Goal: Task Accomplishment & Management: Manage account settings

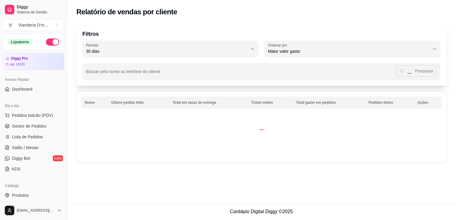
select select "30"
select select "HIGHEST_TOTAL_SPENT_WITH_ORDERS"
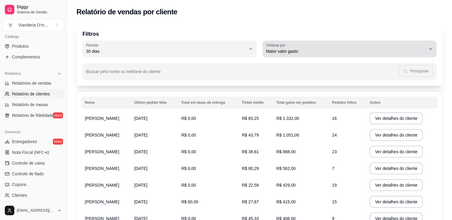
click at [190, 97] on div "Filtros 30 Período Hoje Ontem 7 dias 15 dias 30 dias 45 dias 60 dias Período 30…" at bounding box center [259, 162] width 385 height 285
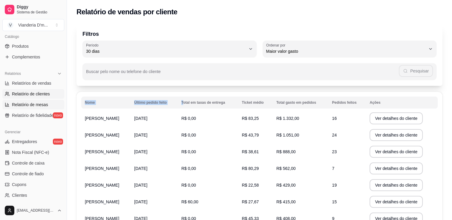
click at [24, 103] on span "Relatório de mesas" at bounding box center [30, 105] width 36 height 6
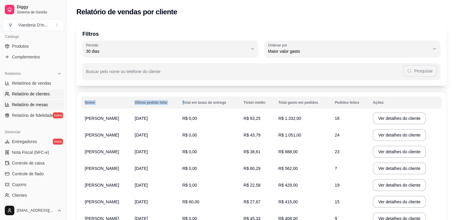
select select "TOTAL_OF_ORDERS"
select select "7"
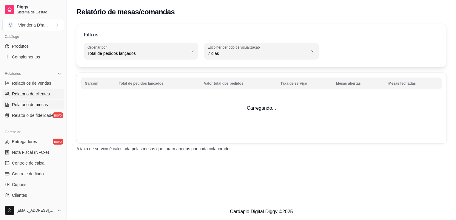
click at [25, 96] on span "Relatório de clientes" at bounding box center [31, 94] width 38 height 6
select select "30"
select select "HIGHEST_TOTAL_SPENT_WITH_ORDERS"
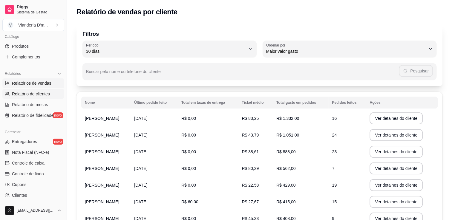
click at [37, 84] on span "Relatórios de vendas" at bounding box center [31, 83] width 39 height 6
select select "ALL"
select select "0"
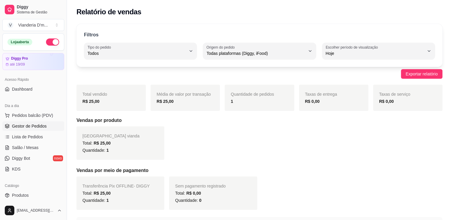
click at [33, 127] on span "Gestor de Pedidos" at bounding box center [29, 126] width 35 height 6
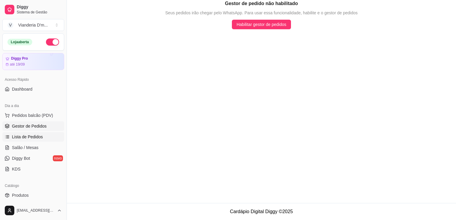
click at [33, 138] on span "Lista de Pedidos" at bounding box center [27, 137] width 31 height 6
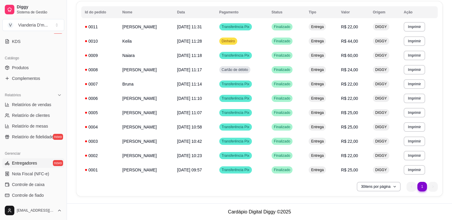
scroll to position [119, 0]
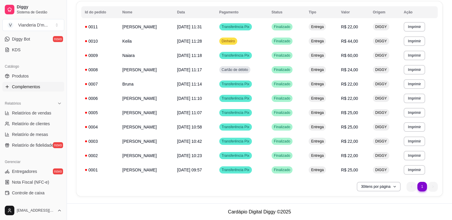
click at [27, 84] on span "Complementos" at bounding box center [26, 87] width 28 height 6
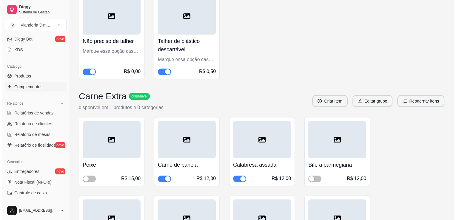
scroll to position [2121, 0]
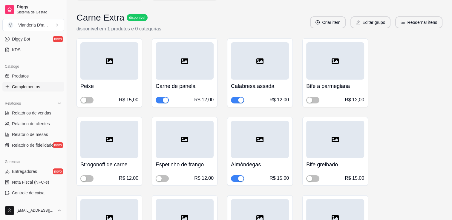
click at [214, 94] on div "Carne de panela R$ 12,00" at bounding box center [185, 73] width 66 height 69
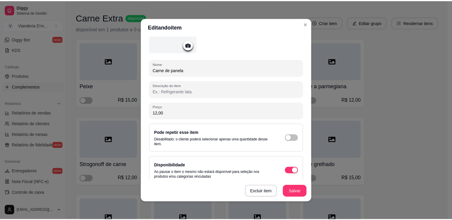
scroll to position [59, 0]
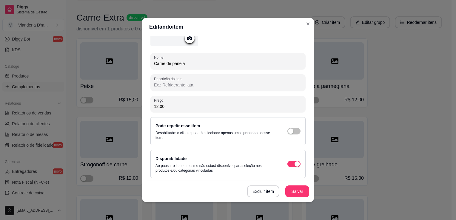
drag, startPoint x: 152, startPoint y: 106, endPoint x: 179, endPoint y: 112, distance: 27.8
click at [179, 112] on div "Nome Carne de panela Descrição do item Preço 12,00 Pode repetir esse item Desab…" at bounding box center [228, 88] width 155 height 180
type input "15,00"
click at [292, 191] on button "Salvar" at bounding box center [298, 192] width 24 height 12
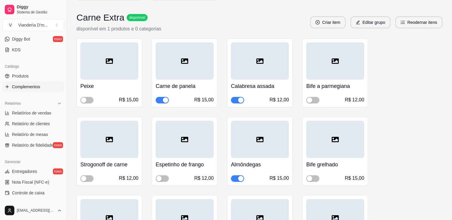
click at [275, 91] on div "Calabresa assada R$ 12,00" at bounding box center [260, 92] width 58 height 24
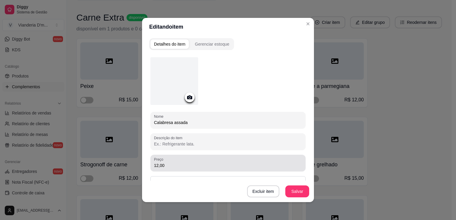
click at [155, 166] on input "12,00" at bounding box center [228, 166] width 148 height 6
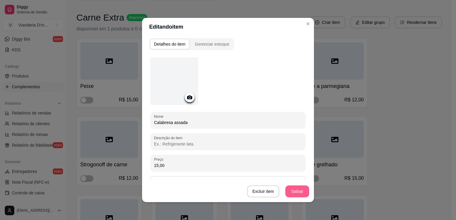
type input "15,00"
click at [297, 193] on button "Salvar" at bounding box center [298, 192] width 24 height 12
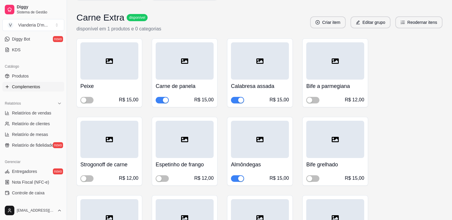
click at [278, 148] on div at bounding box center [260, 139] width 58 height 37
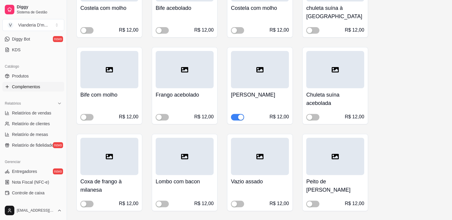
scroll to position [2450, 0]
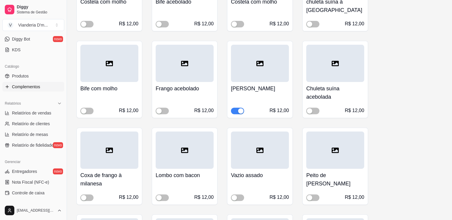
click at [266, 85] on h4 "[PERSON_NAME]" at bounding box center [260, 89] width 58 height 8
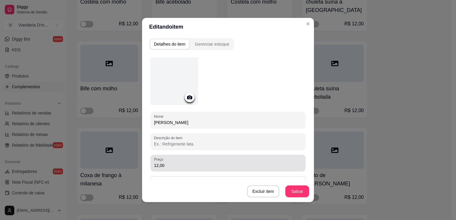
click at [156, 165] on input "12,00" at bounding box center [228, 166] width 148 height 6
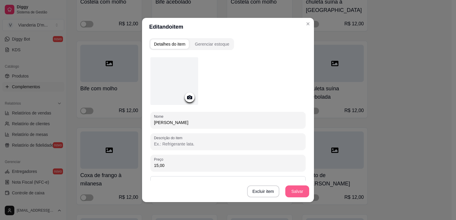
type input "15,00"
click at [297, 194] on button "Salvar" at bounding box center [297, 192] width 23 height 12
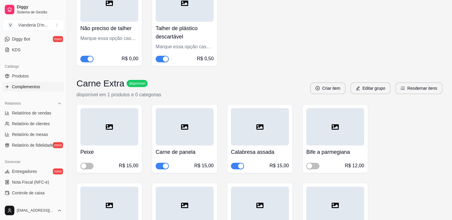
scroll to position [2044, 0]
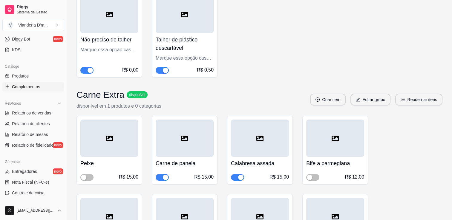
click at [124, 174] on div "R$ 15,00" at bounding box center [128, 177] width 19 height 7
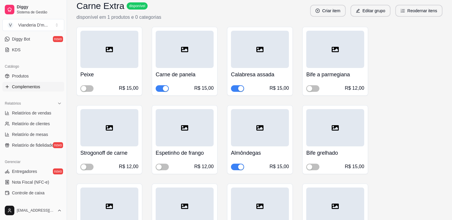
scroll to position [2133, 0]
click at [358, 84] on div "R$ 12,00" at bounding box center [354, 87] width 19 height 7
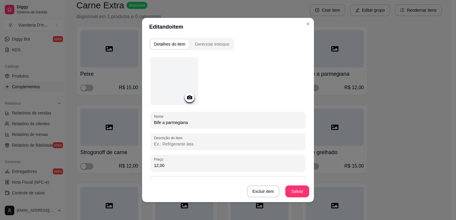
drag, startPoint x: 154, startPoint y: 165, endPoint x: 159, endPoint y: 166, distance: 4.6
click at [159, 166] on input "12,00" at bounding box center [228, 166] width 148 height 6
click at [156, 166] on input "12,00" at bounding box center [228, 166] width 148 height 6
type input "15,00"
click at [292, 191] on button "Salvar" at bounding box center [297, 192] width 23 height 12
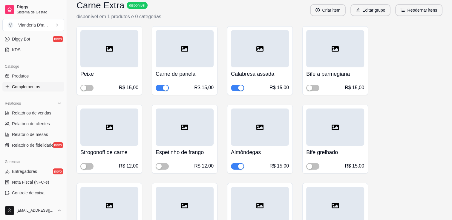
drag, startPoint x: 117, startPoint y: 157, endPoint x: 101, endPoint y: 146, distance: 19.1
click at [101, 148] on h4 "Strogonoff de carne" at bounding box center [109, 152] width 58 height 8
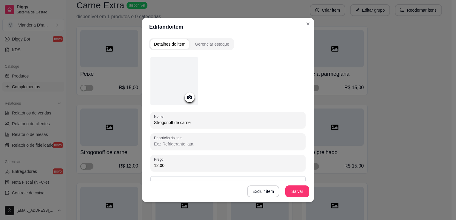
drag, startPoint x: 156, startPoint y: 165, endPoint x: 169, endPoint y: 169, distance: 13.6
click at [156, 165] on input "12,00" at bounding box center [228, 166] width 148 height 6
type input "15,00"
click at [298, 191] on button "Salvar" at bounding box center [297, 192] width 23 height 12
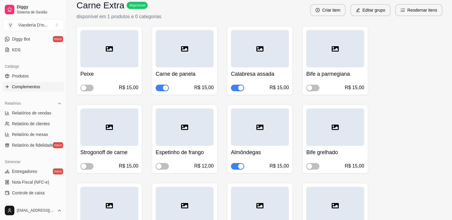
click at [206, 163] on div "R$ 12,00" at bounding box center [203, 166] width 19 height 7
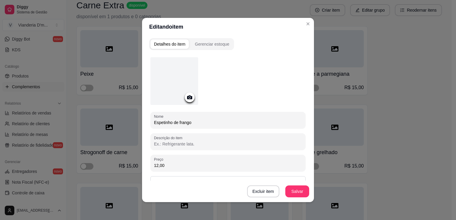
click at [155, 166] on input "12,00" at bounding box center [228, 166] width 148 height 6
click at [156, 166] on input "12,00" at bounding box center [228, 166] width 148 height 6
type input "15,00"
click at [296, 194] on button "Salvar" at bounding box center [298, 192] width 24 height 12
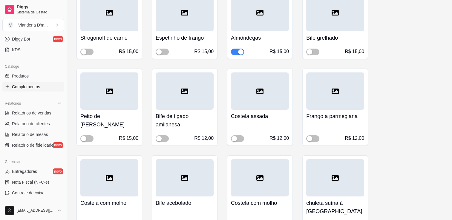
scroll to position [2253, 0]
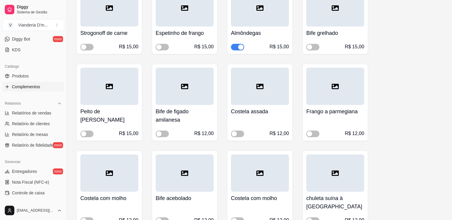
click at [208, 133] on div "R$ 12,00" at bounding box center [203, 133] width 19 height 7
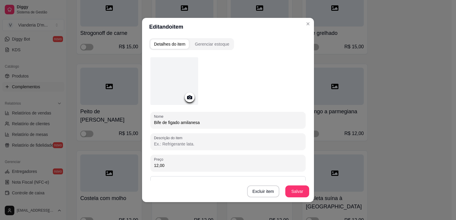
click at [157, 166] on input "12,00" at bounding box center [228, 166] width 148 height 6
type input "15,00"
click at [292, 195] on button "Salvar" at bounding box center [297, 192] width 23 height 12
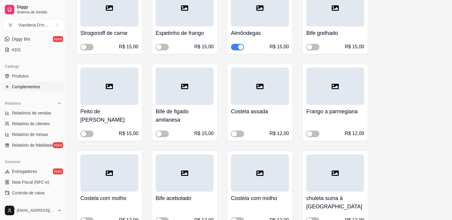
click at [266, 118] on div "Costela assada R$ 12,00" at bounding box center [260, 121] width 58 height 32
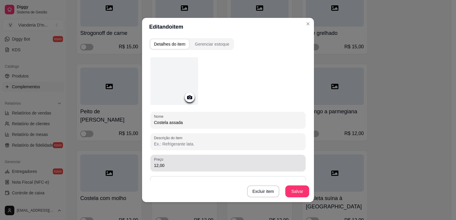
click at [156, 165] on input "12,00" at bounding box center [228, 166] width 148 height 6
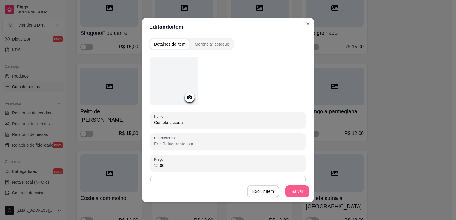
type input "15,00"
click at [295, 195] on button "Salvar" at bounding box center [298, 192] width 24 height 12
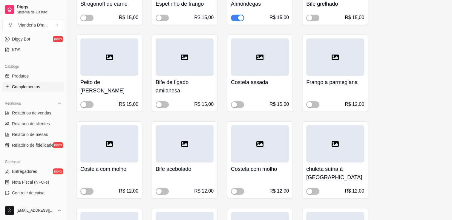
scroll to position [2283, 0]
click at [346, 67] on div at bounding box center [335, 56] width 58 height 37
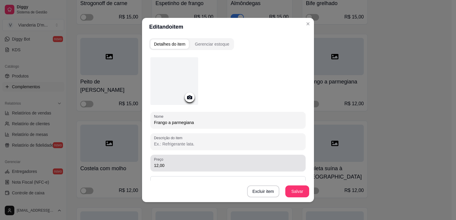
click at [155, 164] on input "12,00" at bounding box center [228, 166] width 148 height 6
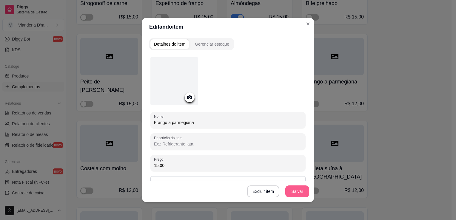
type input "15,00"
click at [301, 194] on button "Salvar" at bounding box center [297, 192] width 23 height 12
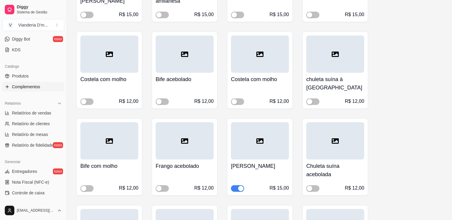
scroll to position [2372, 0]
click at [125, 93] on div "R$ 12,00" at bounding box center [109, 97] width 58 height 16
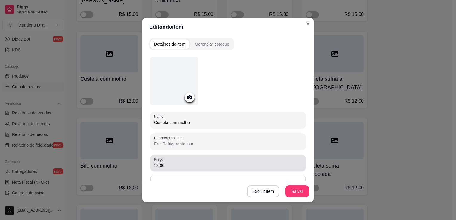
drag, startPoint x: 156, startPoint y: 166, endPoint x: 160, endPoint y: 166, distance: 3.4
click at [157, 166] on input "12,00" at bounding box center [228, 166] width 148 height 6
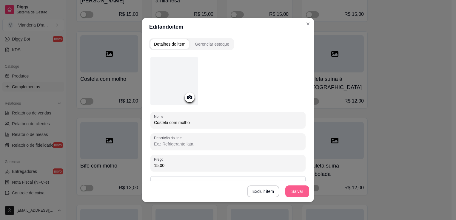
type input "15,00"
click at [297, 193] on button "Salvar" at bounding box center [298, 192] width 24 height 12
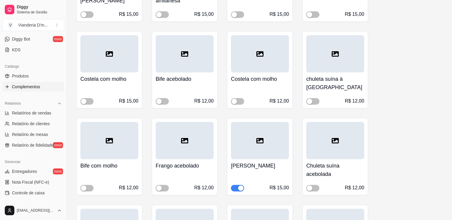
click at [183, 78] on h4 "Bife acebolado" at bounding box center [185, 79] width 58 height 8
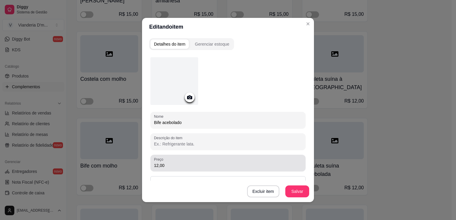
click at [156, 166] on input "12,00" at bounding box center [228, 166] width 148 height 6
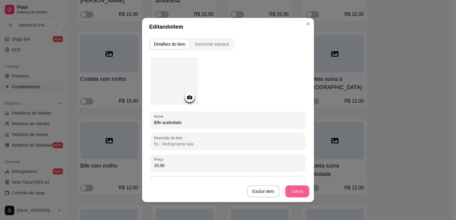
type input "15,00"
click at [292, 192] on button "Salvar" at bounding box center [297, 192] width 23 height 12
click at [298, 193] on button "Salvar" at bounding box center [298, 192] width 24 height 12
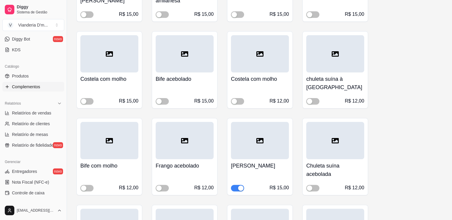
click at [270, 89] on div "R$ 12,00" at bounding box center [260, 97] width 58 height 16
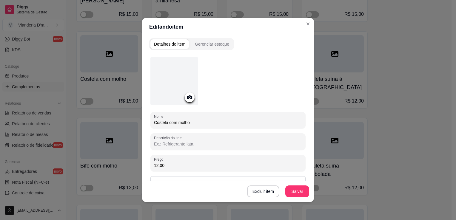
click at [156, 165] on input "12,00" at bounding box center [228, 166] width 148 height 6
type input "15,00"
click at [294, 194] on button "Salvar" at bounding box center [297, 192] width 23 height 12
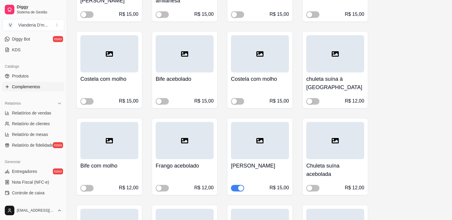
click at [349, 88] on h4 "chuleta suína à [GEOGRAPHIC_DATA]" at bounding box center [335, 83] width 58 height 17
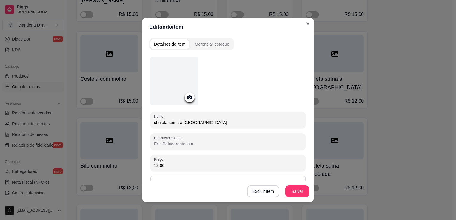
click at [155, 165] on input "12,00" at bounding box center [228, 166] width 148 height 6
click at [157, 166] on input "12,00" at bounding box center [228, 166] width 148 height 6
type input "15,00"
click at [289, 190] on button "Salvar" at bounding box center [298, 192] width 24 height 12
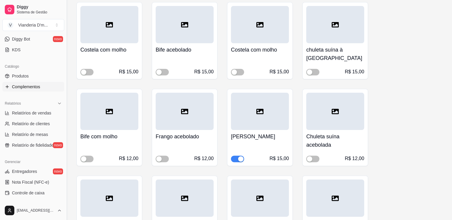
scroll to position [2402, 0]
click at [110, 146] on div "R$ 12,00" at bounding box center [109, 154] width 58 height 16
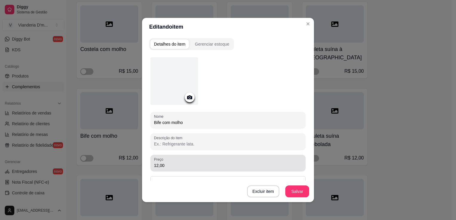
click at [156, 163] on input "12,00" at bounding box center [228, 166] width 148 height 6
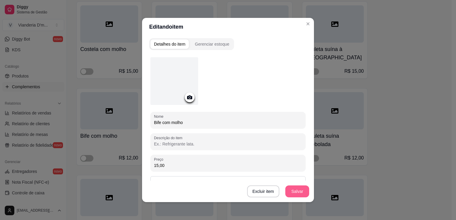
type input "15,00"
click at [293, 189] on button "Salvar" at bounding box center [298, 192] width 24 height 12
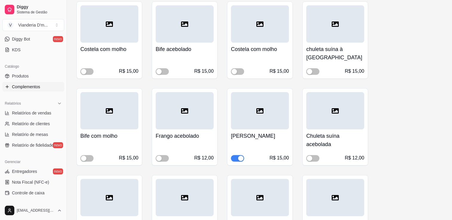
click at [207, 137] on div "Frango acebolado R$ 12,00" at bounding box center [185, 146] width 58 height 32
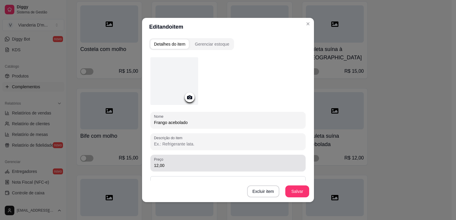
click at [156, 166] on input "12,00" at bounding box center [228, 166] width 148 height 6
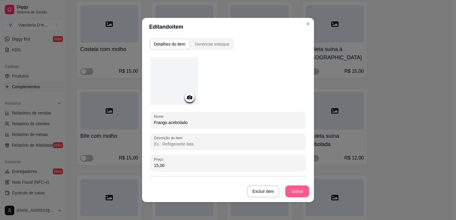
type input "15,00"
click at [294, 192] on button "Salvar" at bounding box center [297, 192] width 23 height 12
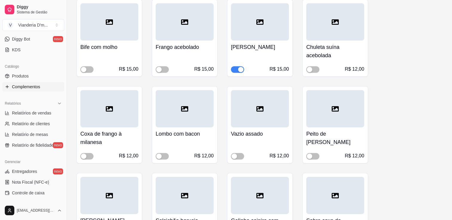
scroll to position [2492, 0]
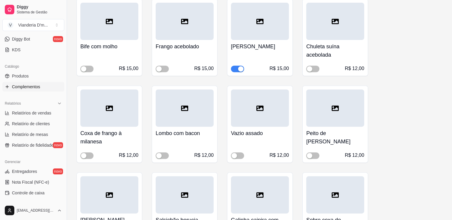
click at [354, 67] on div "R$ 12,00" at bounding box center [354, 68] width 19 height 7
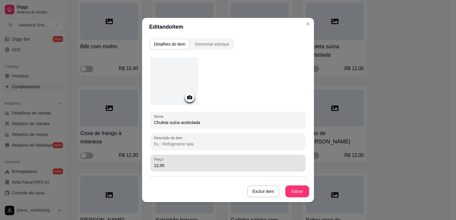
click at [156, 165] on input "12,00" at bounding box center [228, 166] width 148 height 6
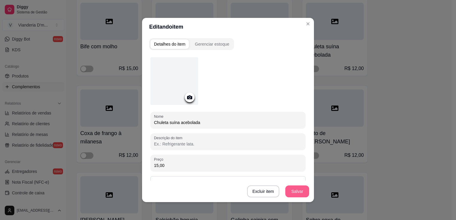
type input "15,00"
click at [301, 195] on button "Salvar" at bounding box center [298, 192] width 24 height 12
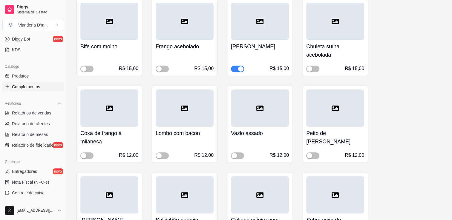
click at [127, 152] on div "R$ 12,00" at bounding box center [128, 155] width 19 height 7
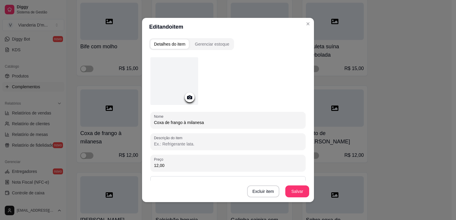
click at [157, 164] on input "12,00" at bounding box center [228, 166] width 148 height 6
type input "15,00"
click at [291, 193] on button "Salvar" at bounding box center [297, 192] width 23 height 12
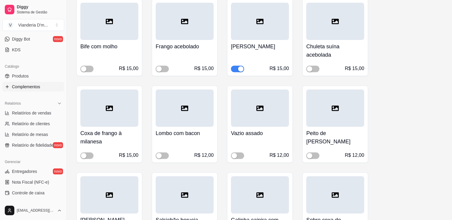
click at [208, 153] on div "R$ 12,00" at bounding box center [203, 155] width 19 height 7
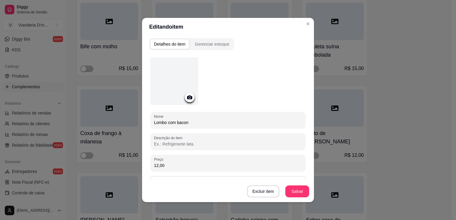
click at [156, 166] on input "12,00" at bounding box center [228, 166] width 148 height 6
type input "15,00"
click at [295, 192] on button "Salvar" at bounding box center [298, 192] width 24 height 12
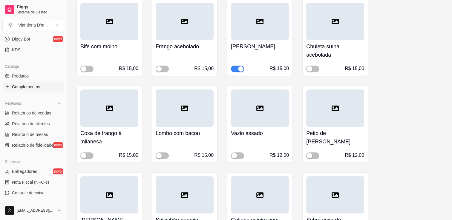
click at [277, 144] on div "R$ 12,00" at bounding box center [260, 152] width 58 height 16
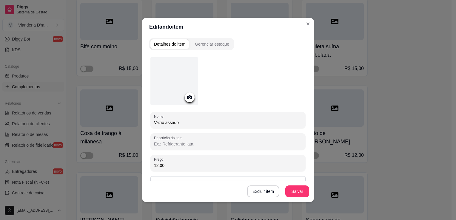
click at [156, 165] on input "12,00" at bounding box center [228, 166] width 148 height 6
type input "15,00"
click at [298, 192] on button "Salvar" at bounding box center [298, 192] width 24 height 12
click at [289, 192] on button "Salvar" at bounding box center [298, 192] width 24 height 12
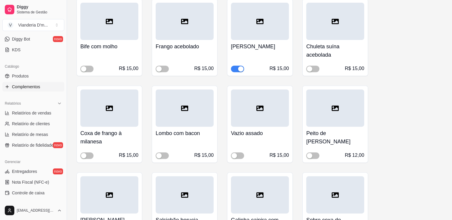
click at [335, 134] on h4 "Peito de [PERSON_NAME]" at bounding box center [335, 137] width 58 height 17
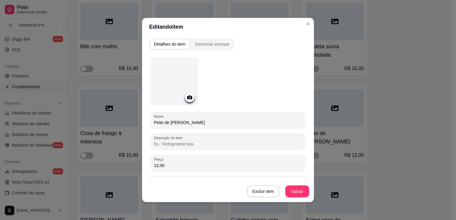
click at [155, 164] on input "12,00" at bounding box center [228, 166] width 148 height 6
type input "15,00"
click at [301, 195] on button "Salvar" at bounding box center [298, 192] width 24 height 12
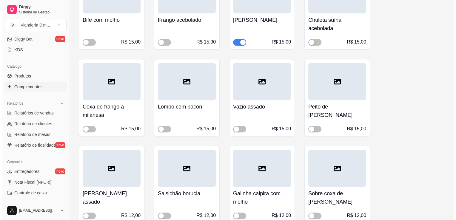
scroll to position [2581, 0]
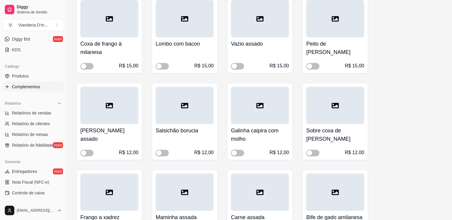
click at [122, 150] on div "R$ 12,00" at bounding box center [128, 152] width 19 height 7
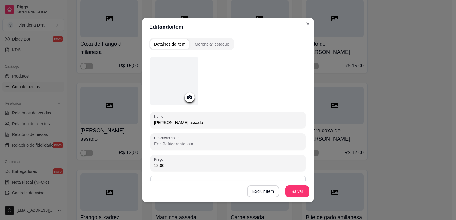
click at [156, 165] on input "12,00" at bounding box center [228, 166] width 148 height 6
type input "15,00"
click at [292, 193] on button "Salvar" at bounding box center [298, 192] width 24 height 12
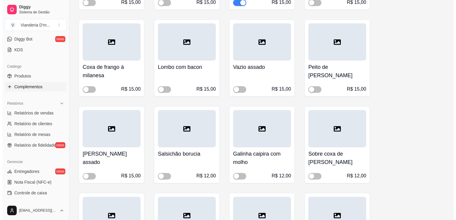
scroll to position [2559, 0]
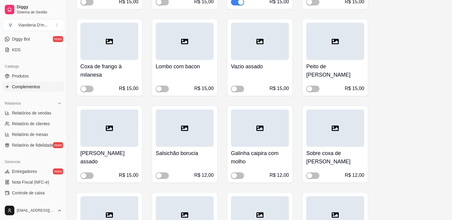
click at [203, 149] on h4 "Salsichão borucia" at bounding box center [185, 153] width 58 height 8
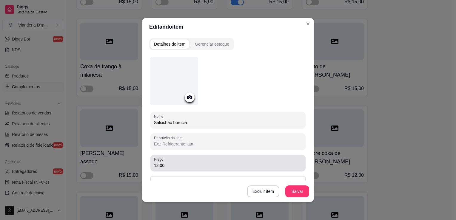
click at [157, 165] on input "12,00" at bounding box center [228, 166] width 148 height 6
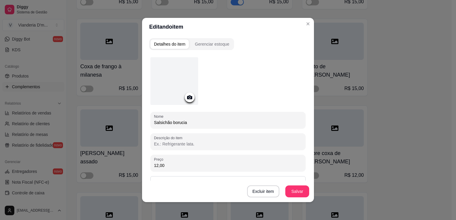
click at [155, 166] on input "12,00" at bounding box center [228, 166] width 148 height 6
type input "15,00"
click at [298, 193] on button "Salvar" at bounding box center [297, 192] width 23 height 12
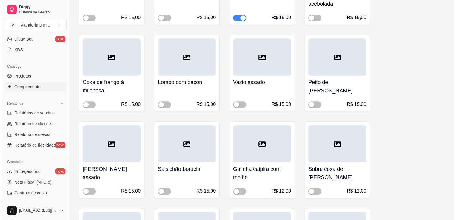
scroll to position [2589, 0]
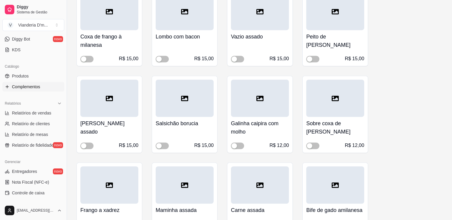
click at [270, 134] on div "Galinha caipira com molho R$ 12,00" at bounding box center [260, 133] width 58 height 32
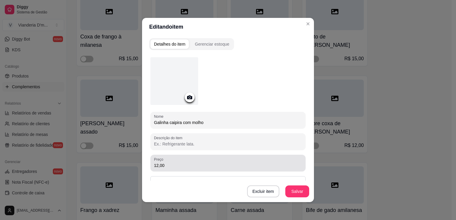
click at [155, 166] on input "12,00" at bounding box center [228, 166] width 148 height 6
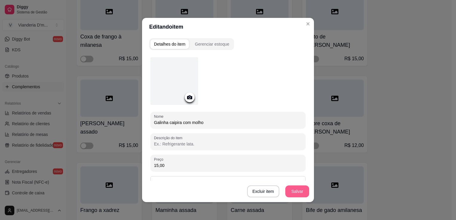
type input "15,00"
click at [292, 191] on button "Salvar" at bounding box center [298, 192] width 24 height 12
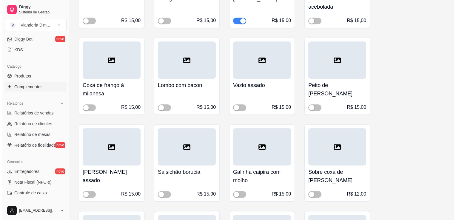
scroll to position [2559, 0]
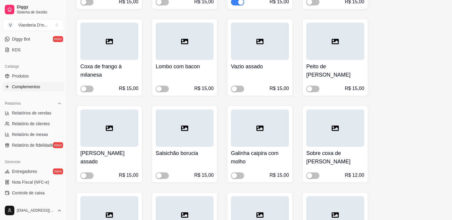
click at [341, 160] on h4 "Sobre coxa de [PERSON_NAME]" at bounding box center [335, 157] width 58 height 17
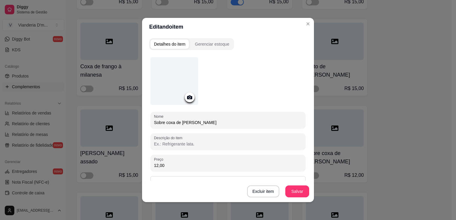
click at [159, 164] on input "12,00" at bounding box center [228, 166] width 148 height 6
click at [154, 165] on input "12,00" at bounding box center [228, 166] width 148 height 6
click at [155, 165] on input "12,00" at bounding box center [228, 166] width 148 height 6
click at [157, 166] on input "12,00" at bounding box center [228, 166] width 148 height 6
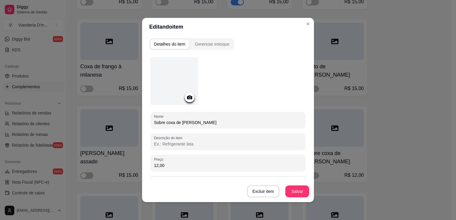
click at [156, 166] on input "12,00" at bounding box center [228, 166] width 148 height 6
type input "15,00"
click at [292, 188] on button "Salvar" at bounding box center [297, 192] width 23 height 12
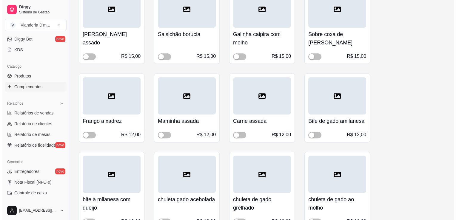
scroll to position [2678, 0]
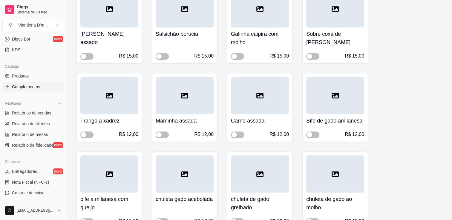
click at [115, 120] on h4 "Frango a xadrez" at bounding box center [109, 121] width 58 height 8
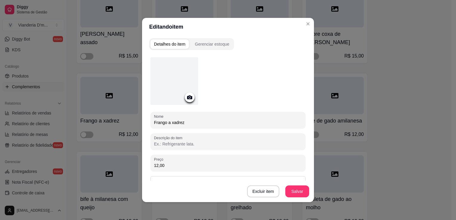
click at [156, 166] on input "12,00" at bounding box center [228, 166] width 148 height 6
type input "15,00"
click at [300, 193] on button "Salvar" at bounding box center [297, 192] width 23 height 12
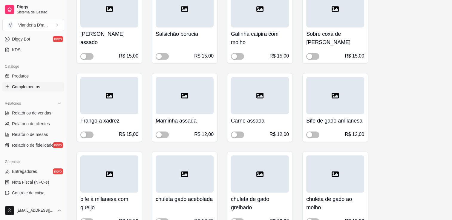
click at [186, 121] on h4 "Maminha assada" at bounding box center [185, 121] width 58 height 8
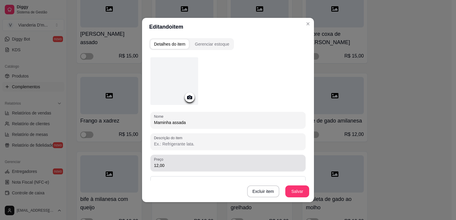
click at [156, 166] on input "12,00" at bounding box center [228, 166] width 148 height 6
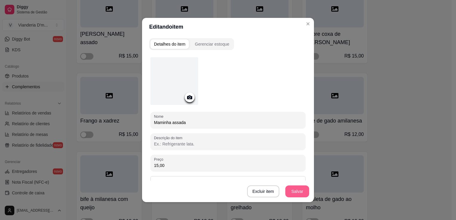
type input "15,00"
click at [301, 190] on button "Salvar" at bounding box center [298, 192] width 24 height 12
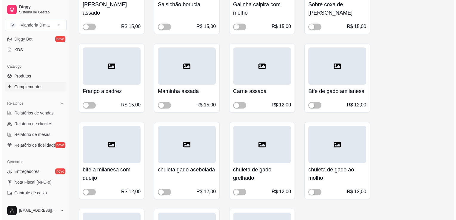
scroll to position [2708, 0]
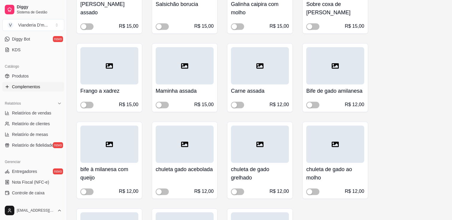
click at [275, 101] on div "R$ 12,00" at bounding box center [278, 104] width 19 height 7
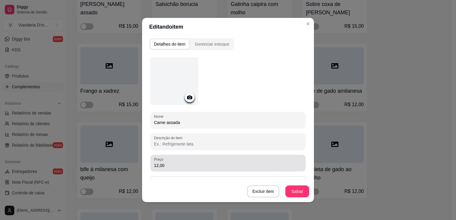
click at [158, 166] on input "12,00" at bounding box center [228, 166] width 148 height 6
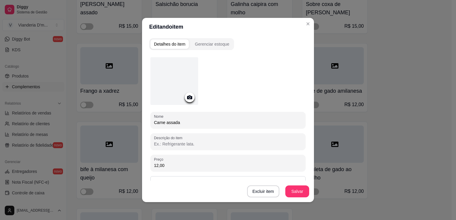
click at [155, 166] on input "12,00" at bounding box center [228, 166] width 148 height 6
click at [156, 166] on input "12,00" at bounding box center [228, 166] width 148 height 6
type input "15,00"
click at [290, 191] on button "Salvar" at bounding box center [297, 192] width 23 height 12
click at [296, 192] on button "Salvar" at bounding box center [298, 192] width 24 height 12
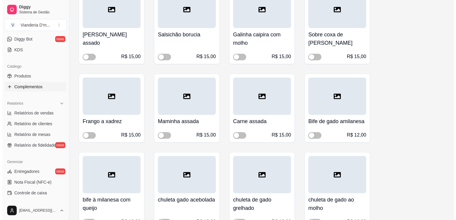
scroll to position [2678, 0]
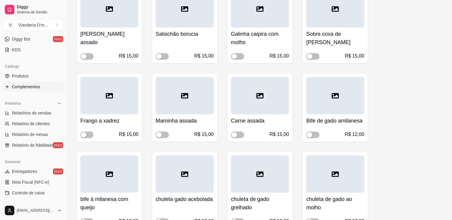
click at [349, 131] on div "R$ 12,00" at bounding box center [354, 134] width 19 height 7
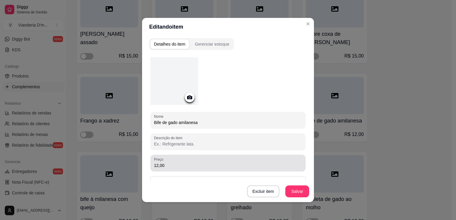
click at [156, 165] on input "12,00" at bounding box center [228, 166] width 148 height 6
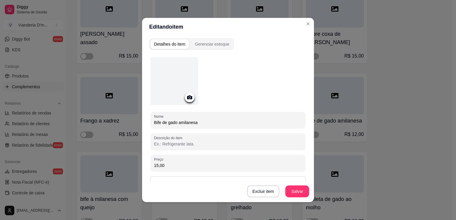
type input "15,00"
click at [299, 192] on button "Salvar" at bounding box center [297, 192] width 23 height 12
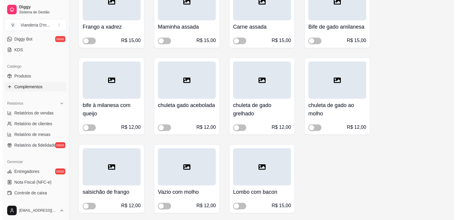
scroll to position [2798, 0]
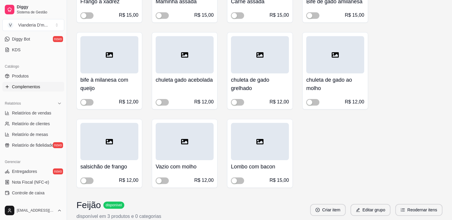
click at [129, 91] on div "bife à milanesa com queijo R$ 12,00" at bounding box center [109, 89] width 58 height 32
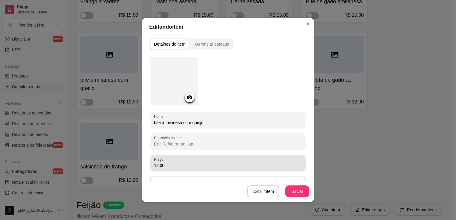
click at [156, 166] on input "12,00" at bounding box center [228, 166] width 148 height 6
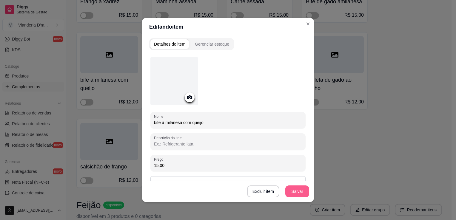
type input "15,00"
click at [294, 193] on button "Salvar" at bounding box center [298, 192] width 24 height 12
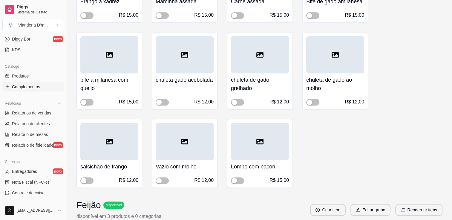
click at [196, 78] on h4 "chuleta gado acebolada" at bounding box center [185, 80] width 58 height 8
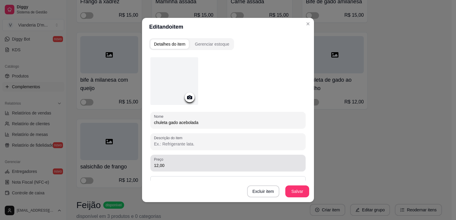
drag, startPoint x: 156, startPoint y: 167, endPoint x: 169, endPoint y: 170, distance: 13.9
click at [157, 167] on input "12,00" at bounding box center [228, 166] width 148 height 6
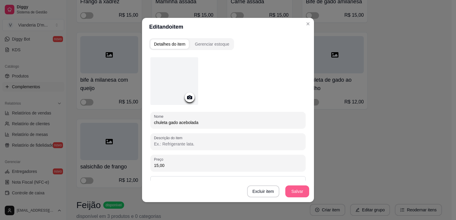
type input "15,00"
click at [295, 191] on button "Salvar" at bounding box center [298, 192] width 24 height 12
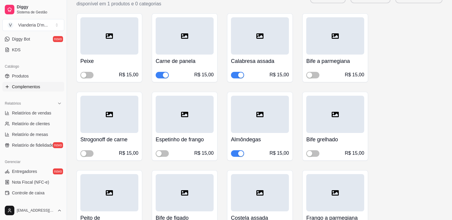
scroll to position [2140, 0]
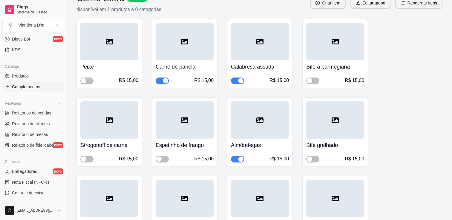
click at [157, 78] on span "button" at bounding box center [162, 81] width 13 height 7
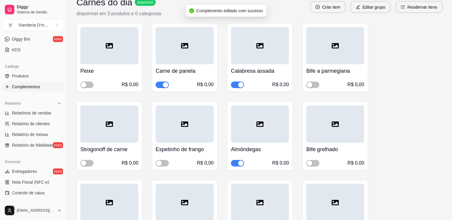
scroll to position [1065, 0]
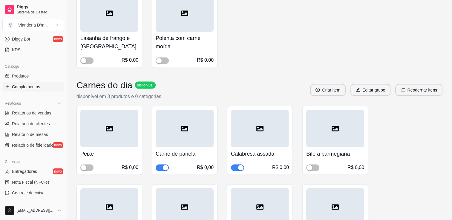
click at [157, 167] on span "button" at bounding box center [162, 168] width 13 height 7
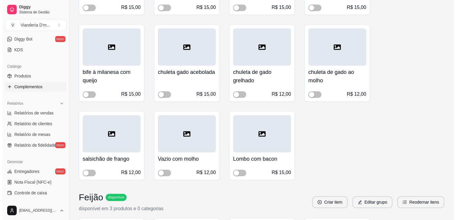
scroll to position [2798, 0]
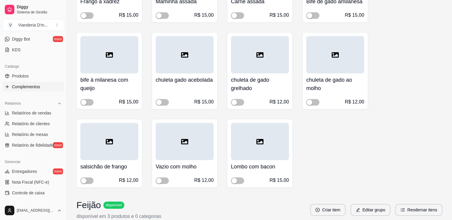
click at [276, 82] on h4 "chuleta de gado grelhado" at bounding box center [260, 84] width 58 height 17
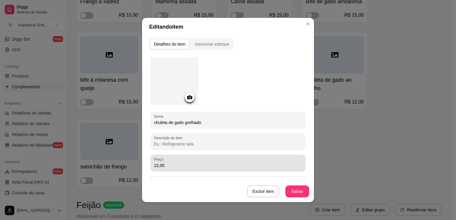
click at [156, 167] on input "12,00" at bounding box center [228, 166] width 148 height 6
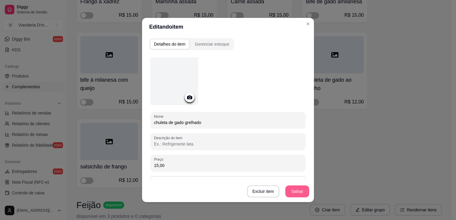
type input "15,00"
click at [304, 195] on button "Salvar" at bounding box center [297, 192] width 23 height 12
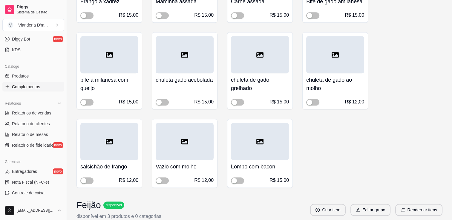
click at [349, 76] on h4 "chuleta de gado ao molho" at bounding box center [335, 84] width 58 height 17
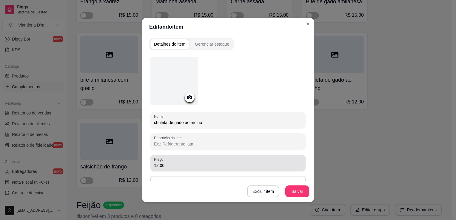
click at [155, 166] on input "12,00" at bounding box center [228, 166] width 148 height 6
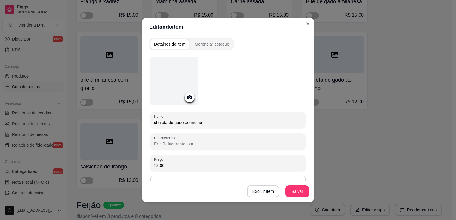
click at [155, 166] on input "12,00" at bounding box center [228, 166] width 148 height 6
click at [156, 166] on input "12,00" at bounding box center [228, 166] width 148 height 6
type input "15,00"
click at [298, 193] on button "Salvar" at bounding box center [298, 192] width 24 height 12
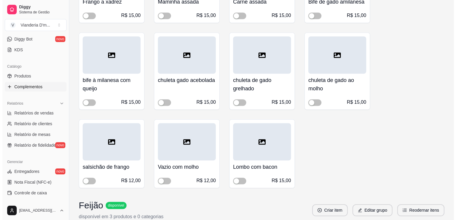
scroll to position [2828, 0]
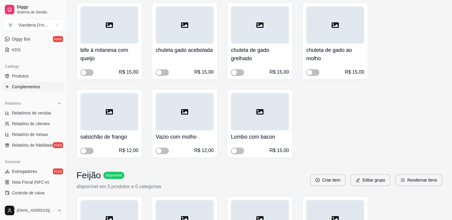
click at [119, 148] on div "R$ 12,00" at bounding box center [109, 150] width 58 height 7
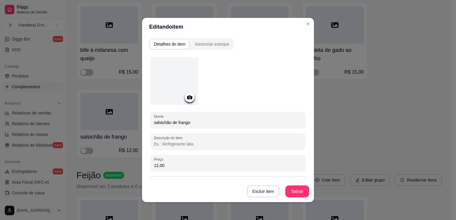
click at [154, 166] on input "12,00" at bounding box center [228, 166] width 148 height 6
click at [157, 165] on input "12,00" at bounding box center [228, 166] width 148 height 6
type input "15,00"
click at [289, 190] on button "Salvar" at bounding box center [298, 192] width 24 height 12
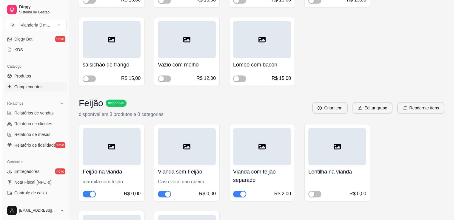
scroll to position [2887, 0]
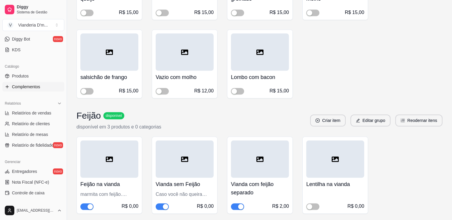
click at [188, 76] on h4 "Vazio com molho" at bounding box center [185, 77] width 58 height 8
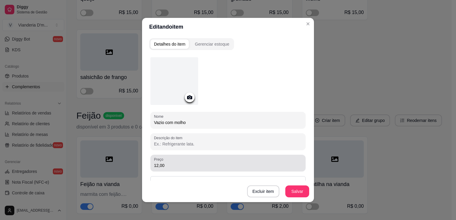
click at [157, 166] on input "12,00" at bounding box center [228, 166] width 148 height 6
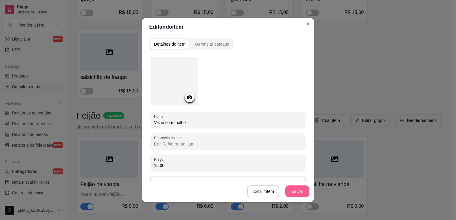
type input "15,00"
click at [302, 191] on button "Salvar" at bounding box center [298, 192] width 24 height 12
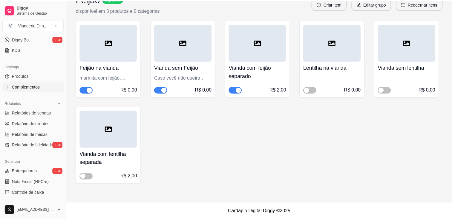
scroll to position [2529, 0]
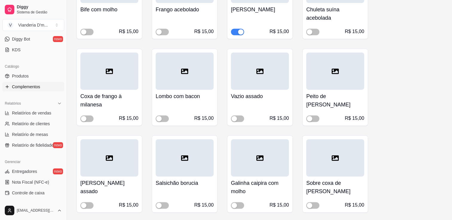
click at [435, 126] on div "Peixe R$ 15,00 Carne de panela R$ 15,00 Calabresa assada R$ 15,00 Bife a parmeg…" at bounding box center [259, 44] width 366 height 826
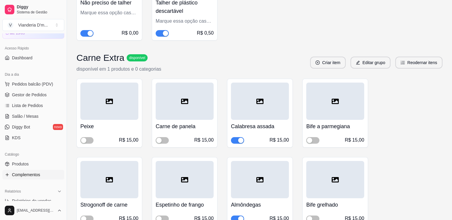
scroll to position [30, 0]
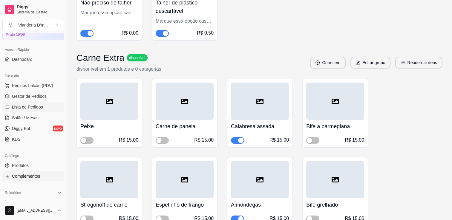
click at [41, 109] on span "Lista de Pedidos" at bounding box center [27, 107] width 31 height 6
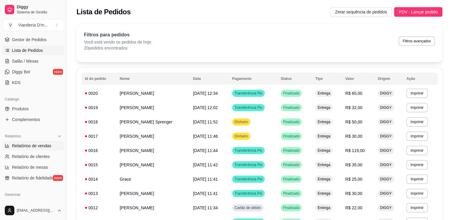
scroll to position [90, 0]
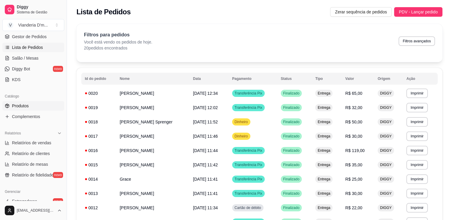
click at [37, 108] on link "Produtos" at bounding box center [33, 106] width 62 height 10
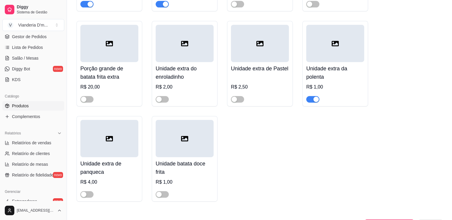
scroll to position [388, 0]
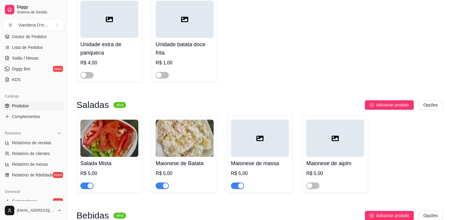
click at [158, 183] on span "button" at bounding box center [162, 186] width 13 height 7
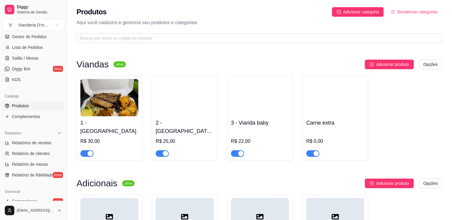
scroll to position [0, 0]
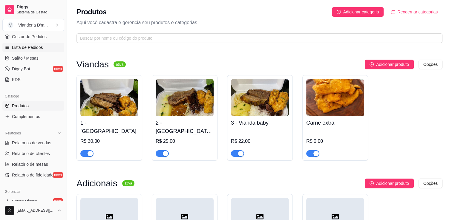
click at [36, 46] on span "Lista de Pedidos" at bounding box center [27, 48] width 31 height 6
